Goal: Find contact information: Find contact information

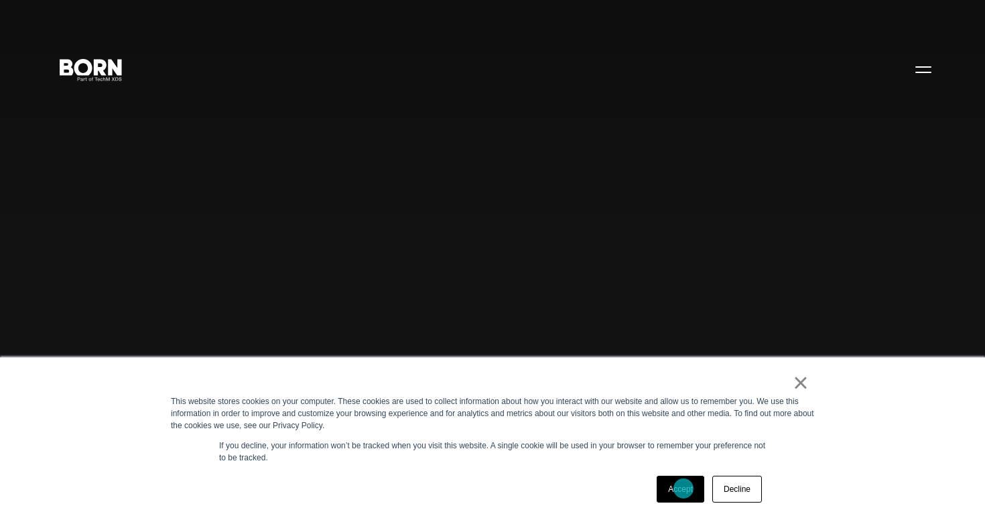
click at [680, 485] on link "Accept" at bounding box center [681, 489] width 48 height 27
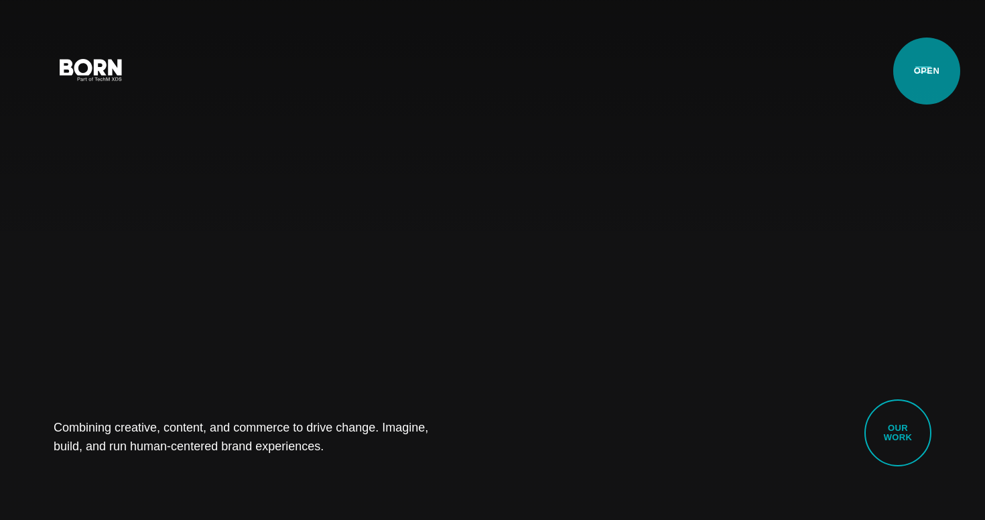
click at [926, 71] on button "Primary Menu" at bounding box center [923, 69] width 32 height 28
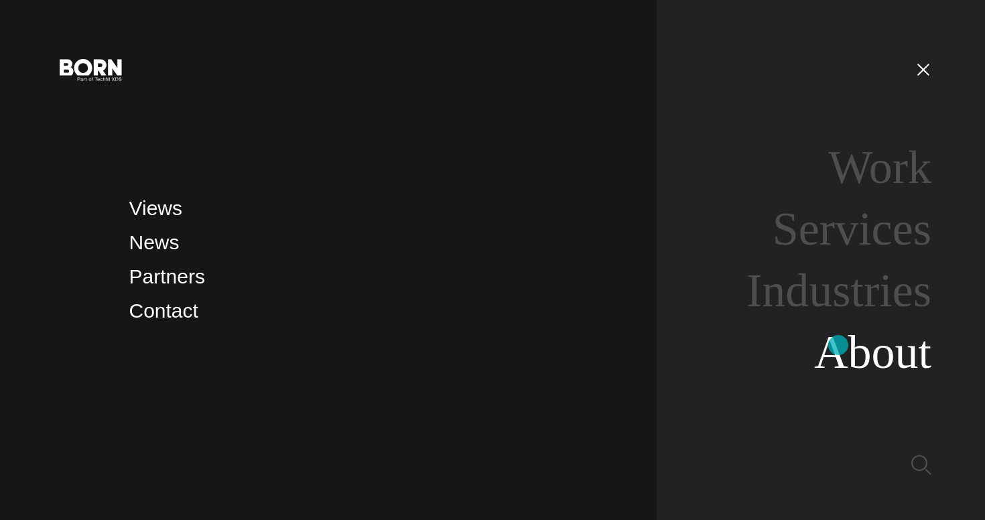
click at [838, 344] on link "About" at bounding box center [872, 352] width 117 height 52
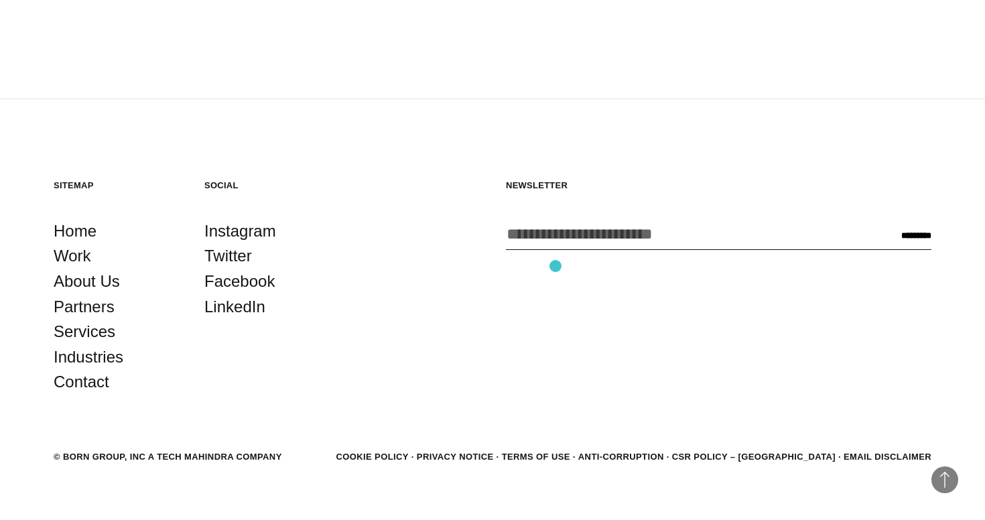
scroll to position [4678, 0]
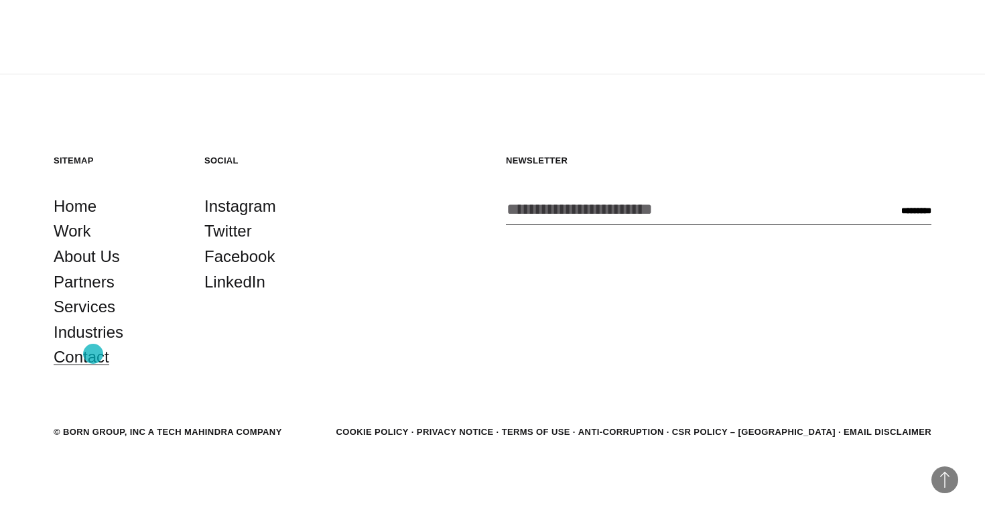
click at [93, 354] on link "Contact" at bounding box center [82, 356] width 56 height 25
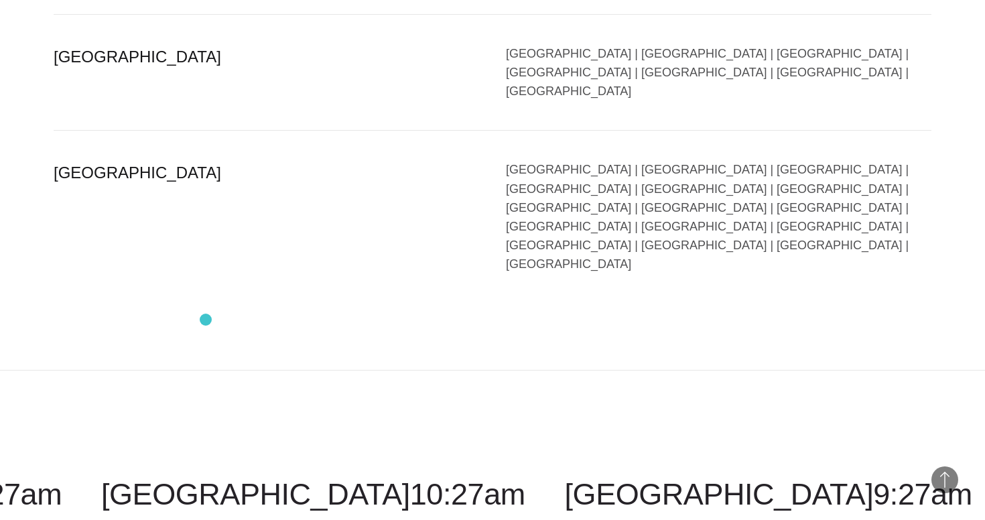
scroll to position [3336, 0]
